Goal: Navigation & Orientation: Find specific page/section

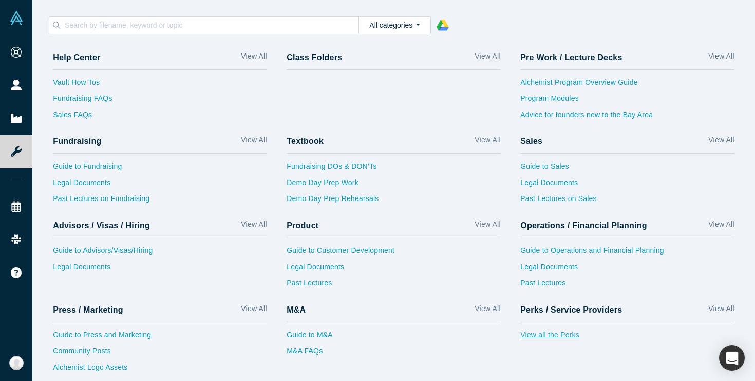
click at [532, 332] on link "View all the Perks" at bounding box center [627, 337] width 214 height 16
